Goal: Find specific page/section: Find specific page/section

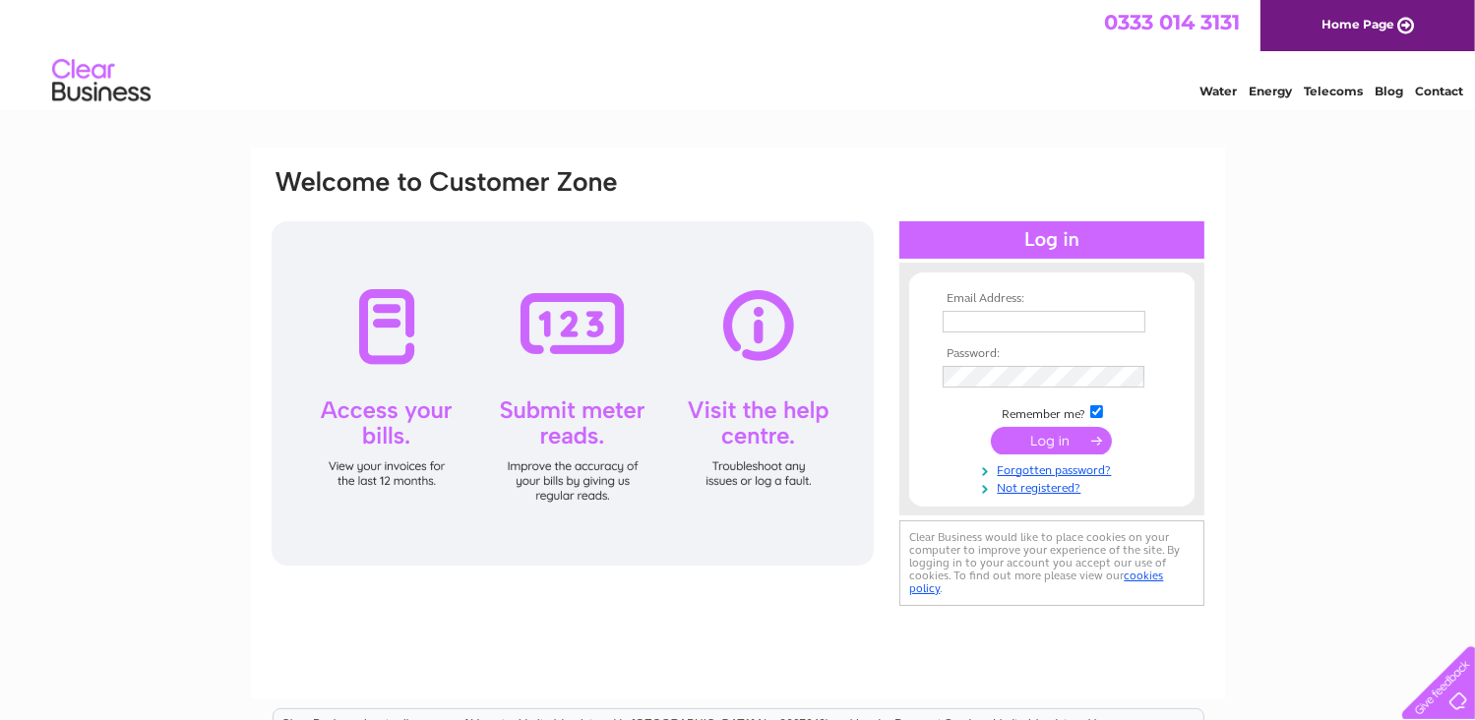
type input "beggarlee@farming.co.uk"
drag, startPoint x: 0, startPoint y: 0, endPoint x: 1041, endPoint y: 436, distance: 1128.5
click at [1041, 436] on input "submit" at bounding box center [1051, 441] width 121 height 28
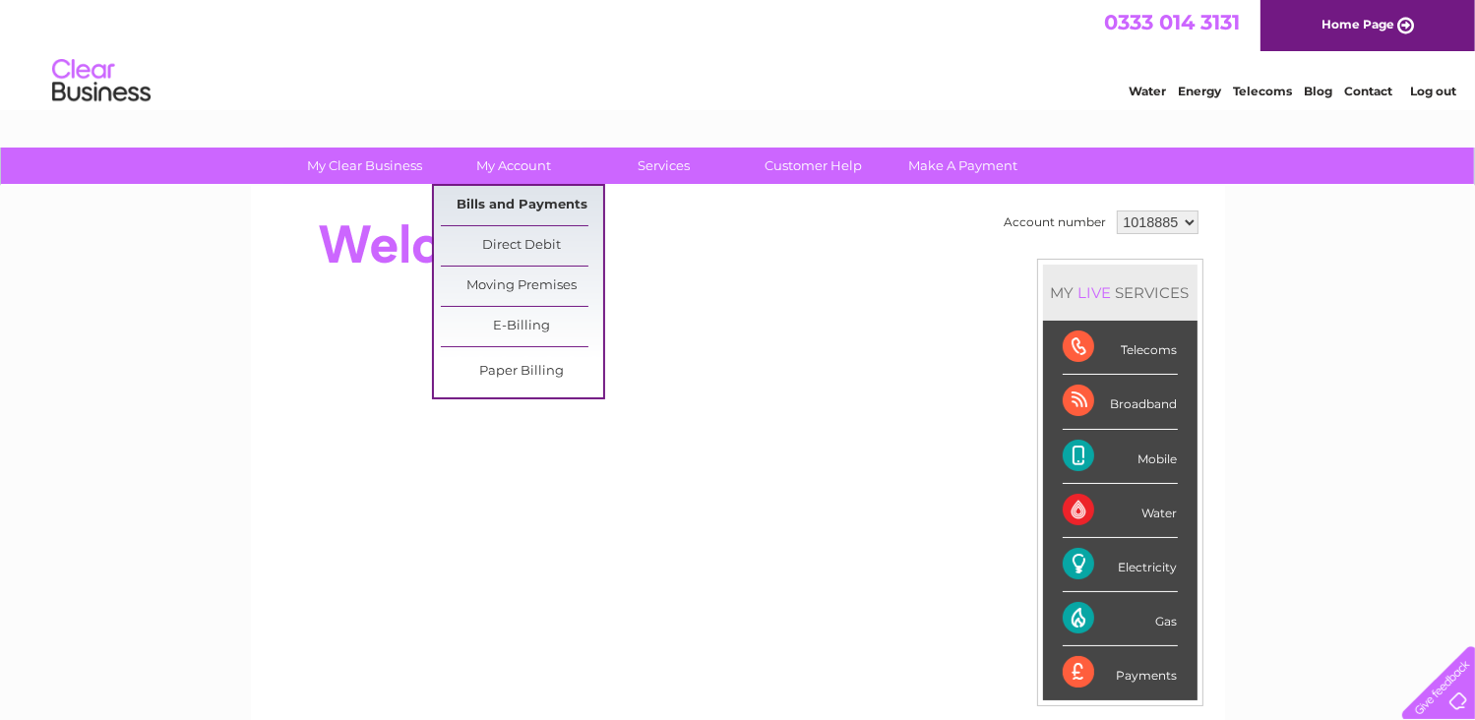
click at [501, 197] on link "Bills and Payments" at bounding box center [522, 205] width 162 height 39
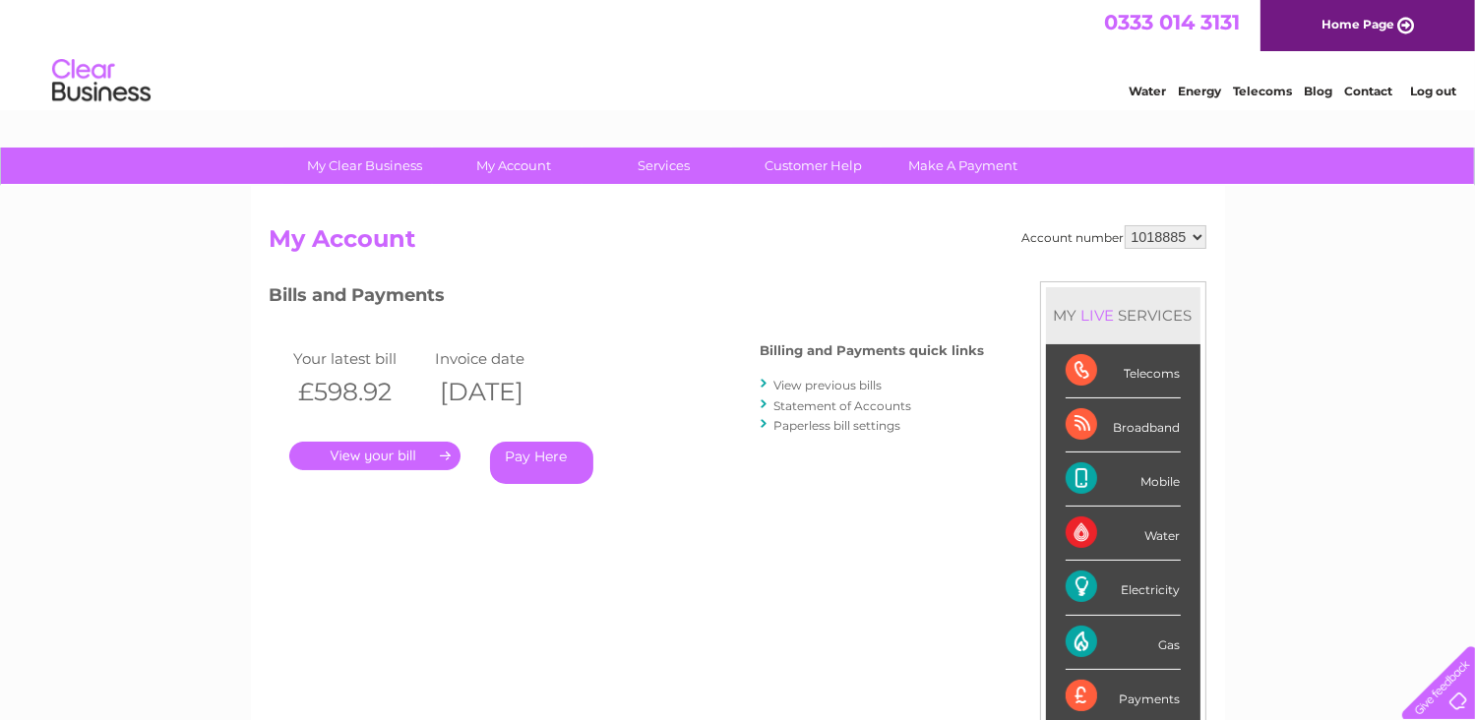
click at [367, 451] on link "." at bounding box center [374, 456] width 171 height 29
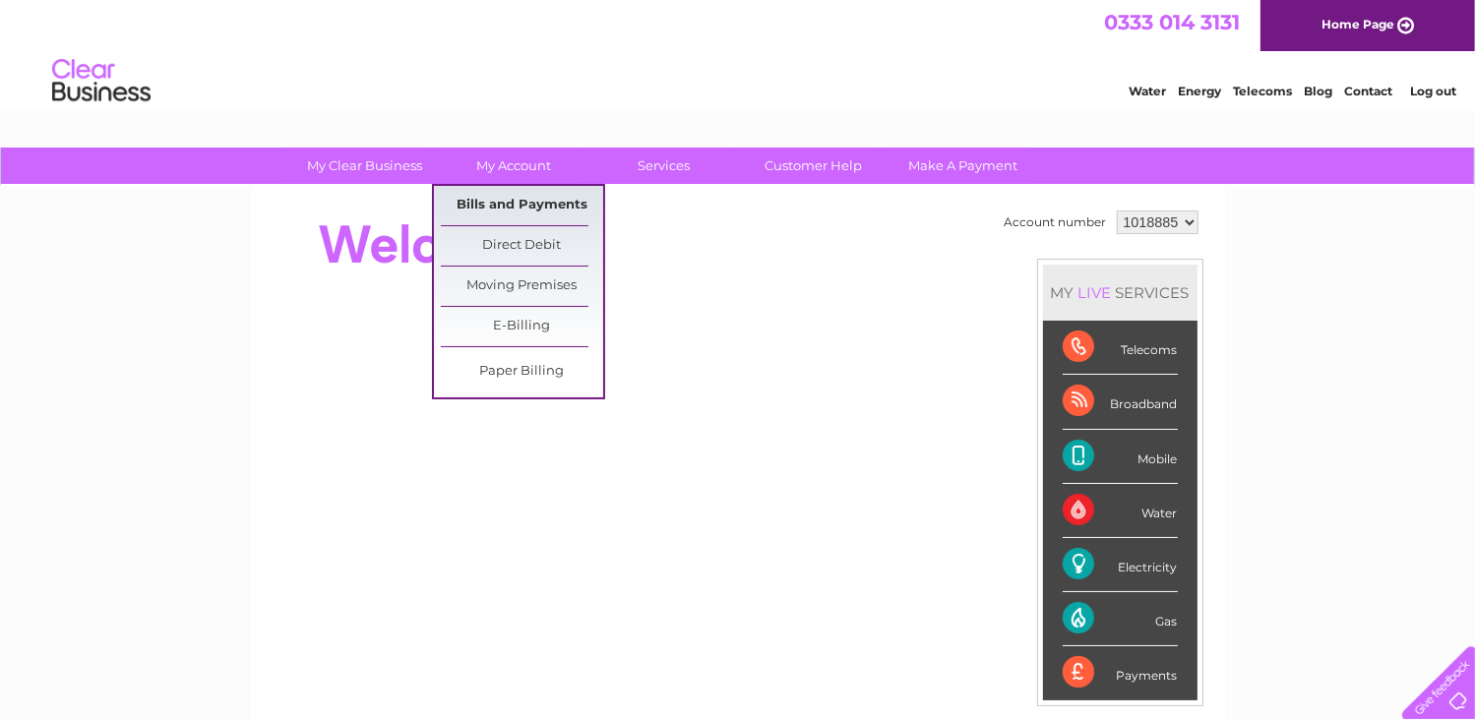
click at [501, 198] on link "Bills and Payments" at bounding box center [522, 205] width 162 height 39
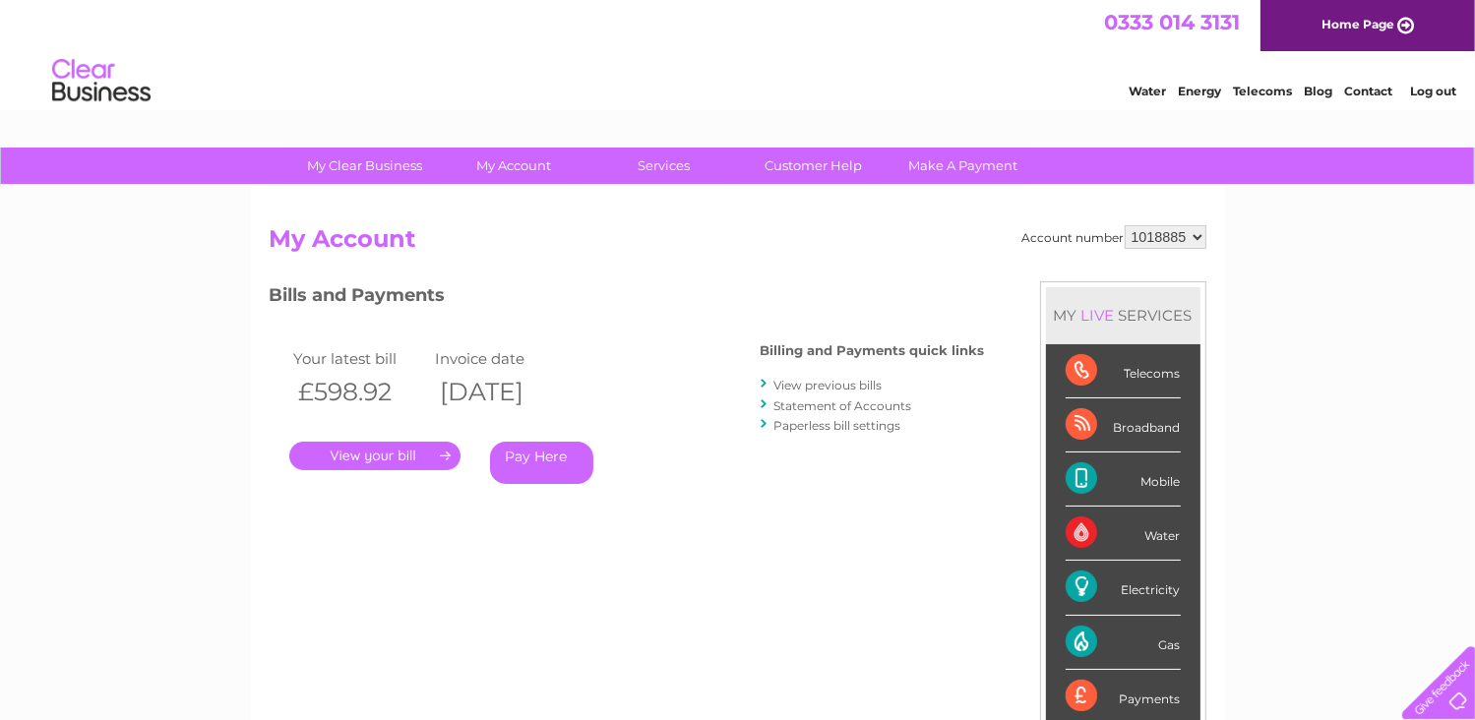
click at [840, 386] on link "View previous bills" at bounding box center [828, 385] width 108 height 15
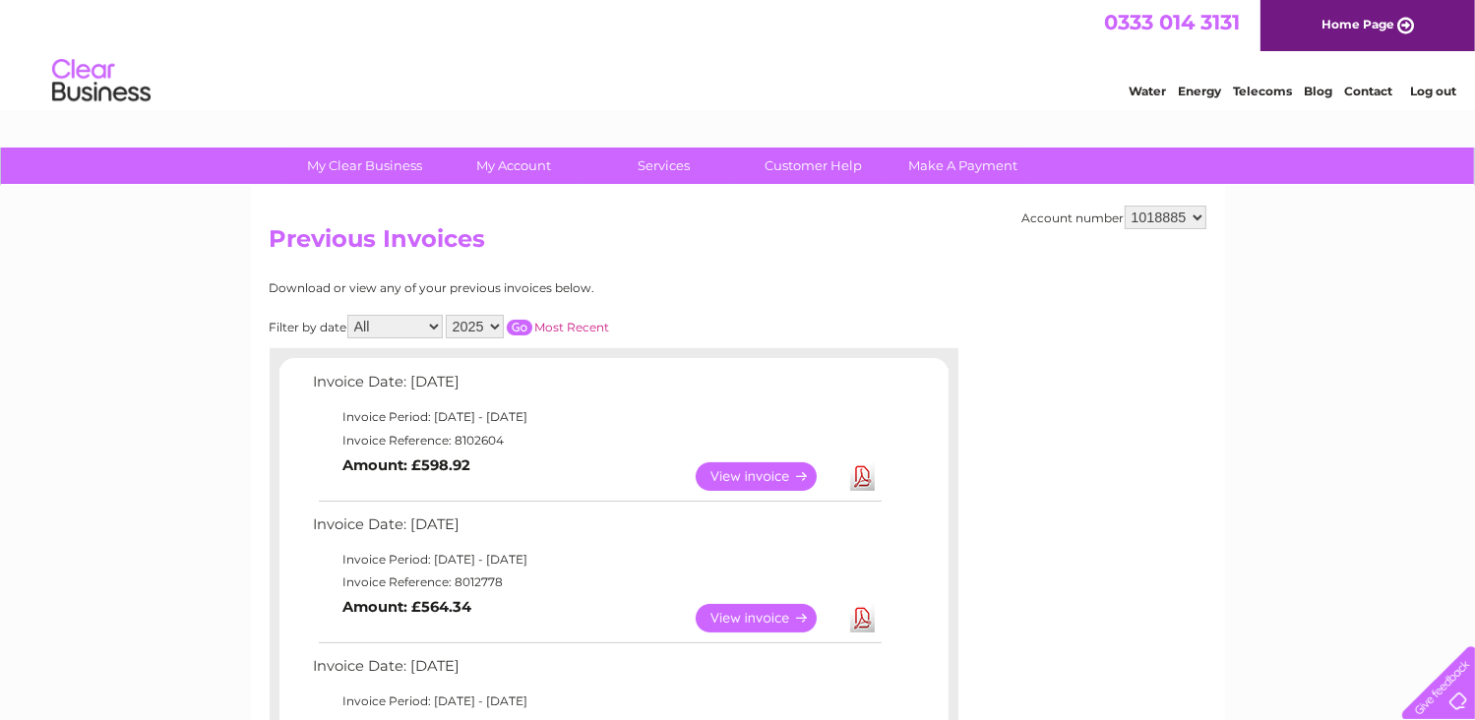
click at [753, 608] on link "View" at bounding box center [768, 618] width 145 height 29
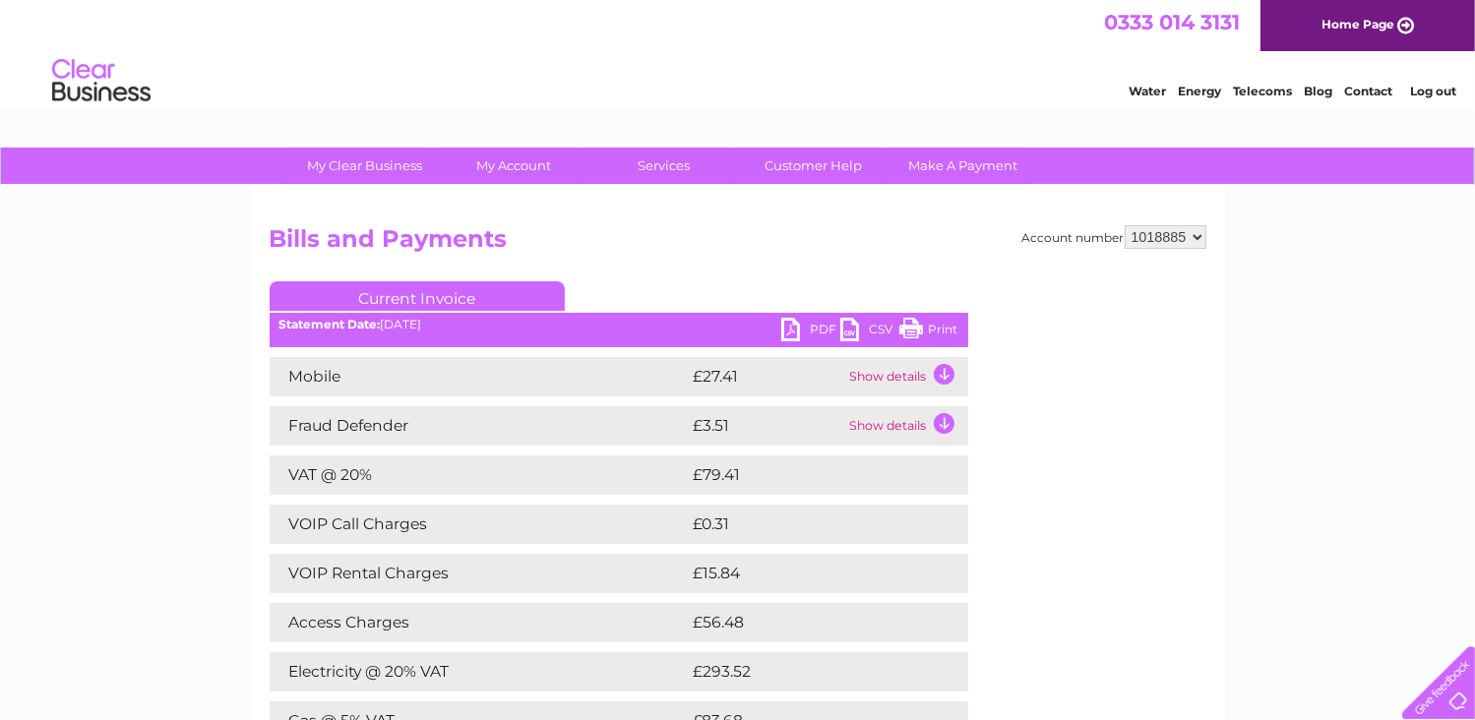
drag, startPoint x: 912, startPoint y: 329, endPoint x: 144, endPoint y: 612, distance: 819.0
click at [912, 329] on link "Print" at bounding box center [928, 332] width 59 height 29
